Goal: Task Accomplishment & Management: Complete application form

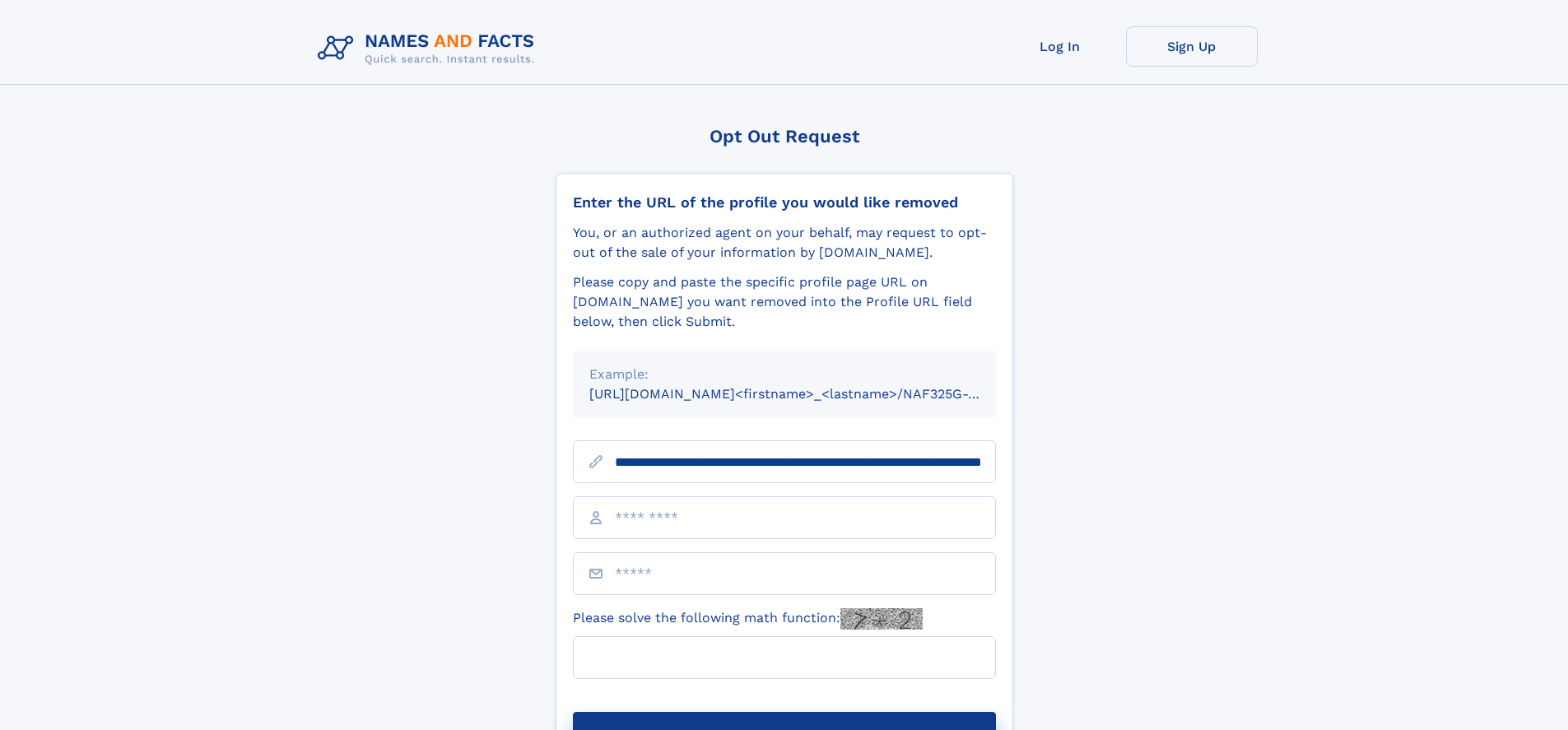
scroll to position [0, 161]
type input "**********"
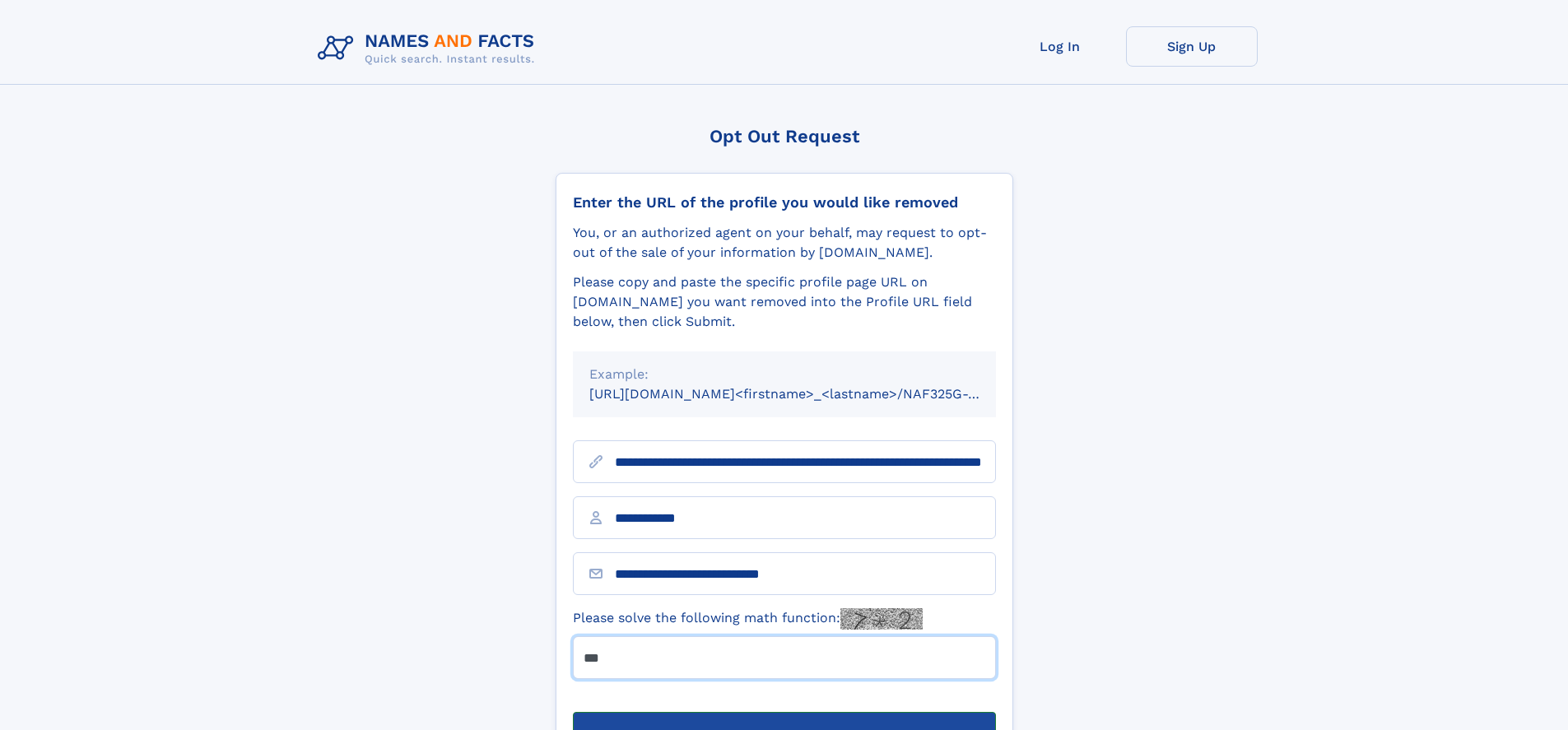
type input "***"
click at [784, 711] on button "Submit Opt Out Request" at bounding box center [784, 737] width 424 height 53
